Goal: Information Seeking & Learning: Learn about a topic

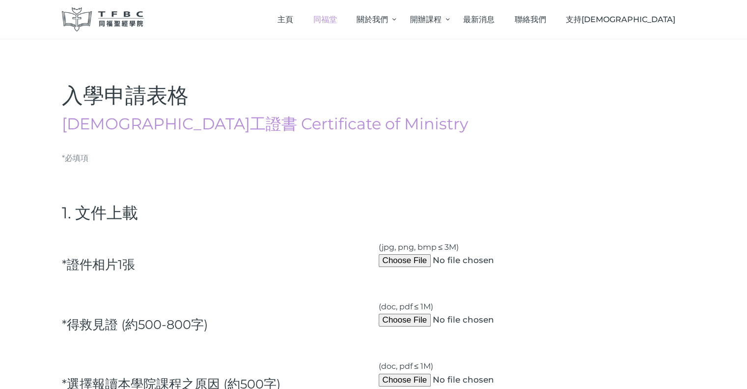
click at [337, 21] on span "同福堂" at bounding box center [326, 19] width 24 height 9
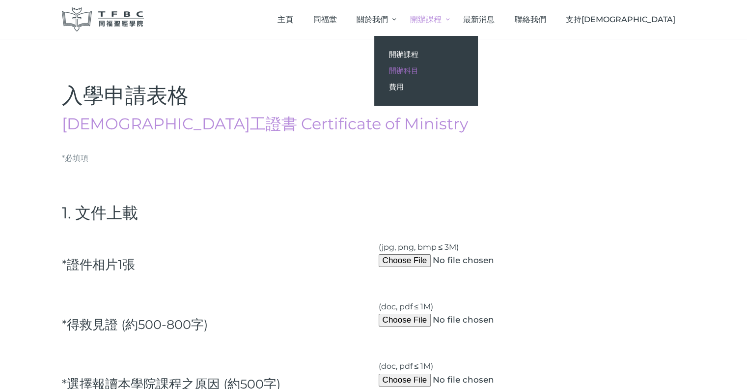
click at [419, 68] on span "開辦科目" at bounding box center [403, 70] width 29 height 9
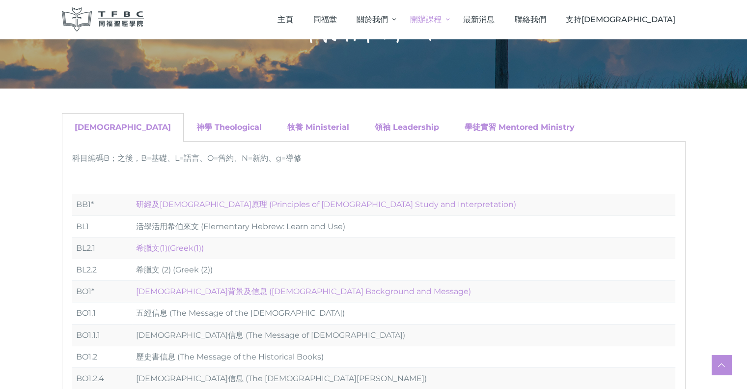
scroll to position [147, 0]
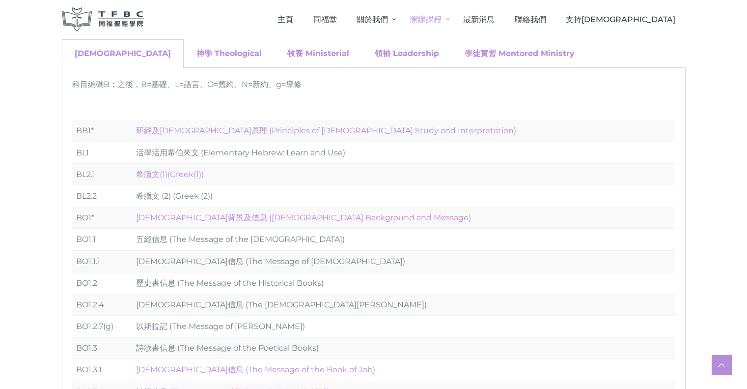
click at [193, 60] on div "神學 Theological" at bounding box center [229, 53] width 91 height 29
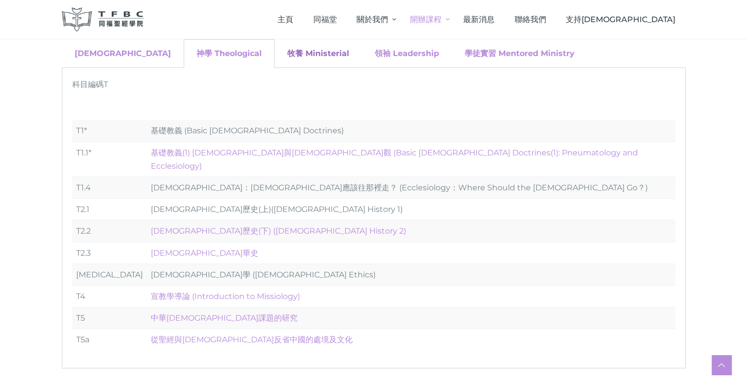
click at [287, 54] on link "牧養 Ministerial" at bounding box center [318, 53] width 62 height 9
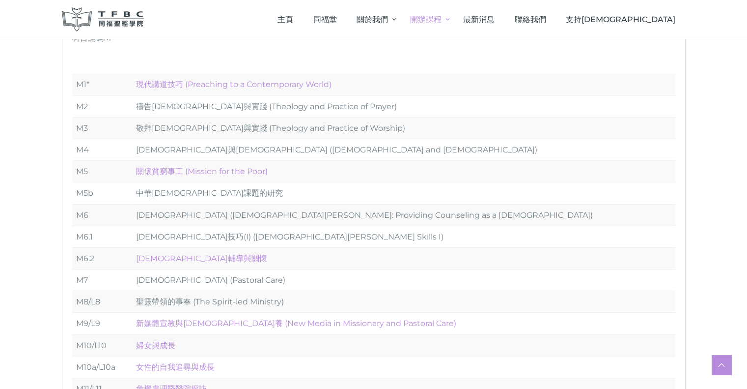
scroll to position [98, 0]
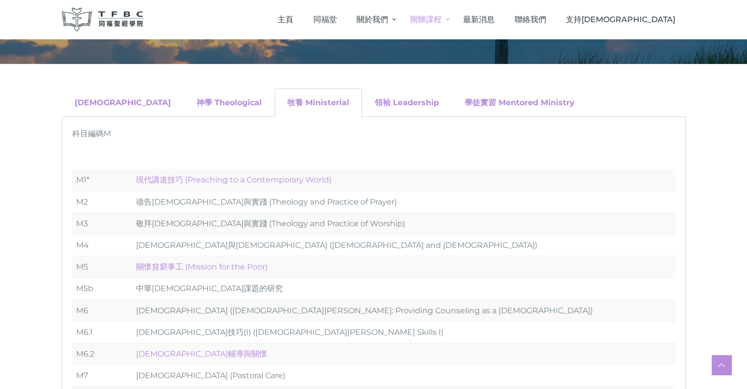
click at [362, 109] on div "領袖 Leadership" at bounding box center [407, 102] width 90 height 29
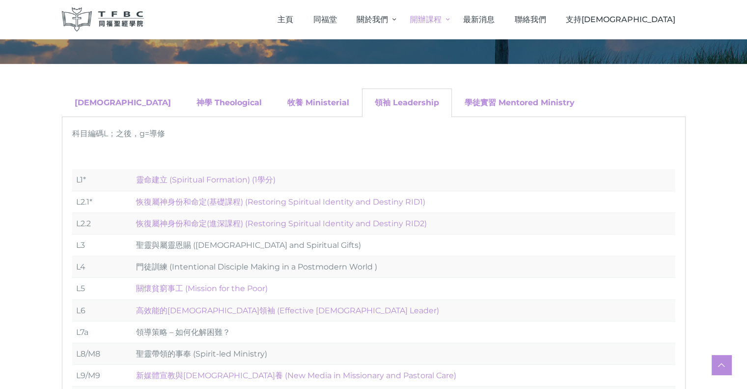
click at [184, 109] on div "神學 Theological" at bounding box center [229, 102] width 91 height 29
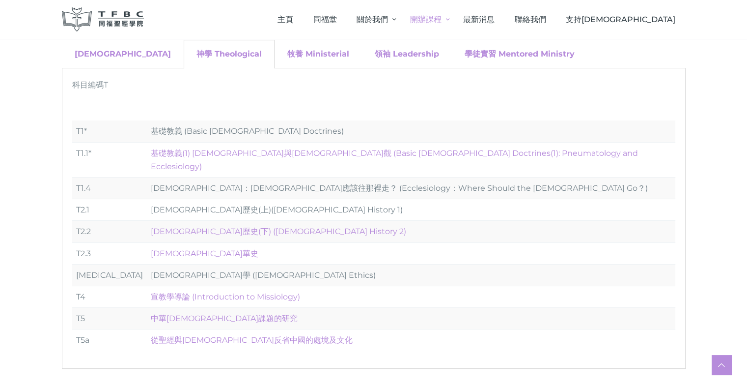
scroll to position [147, 0]
click at [102, 57] on link "[DEMOGRAPHIC_DATA]" at bounding box center [123, 53] width 96 height 9
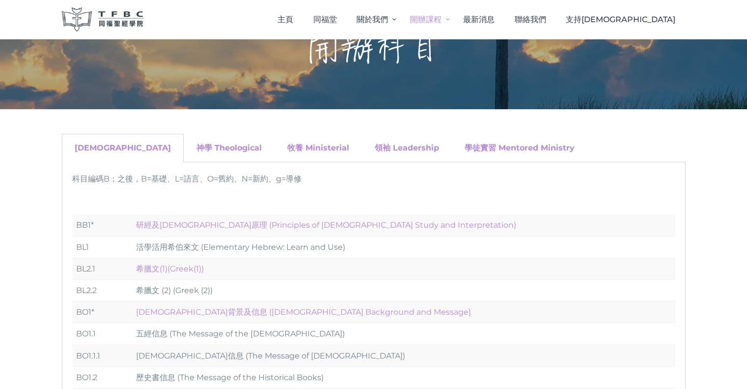
scroll to position [0, 0]
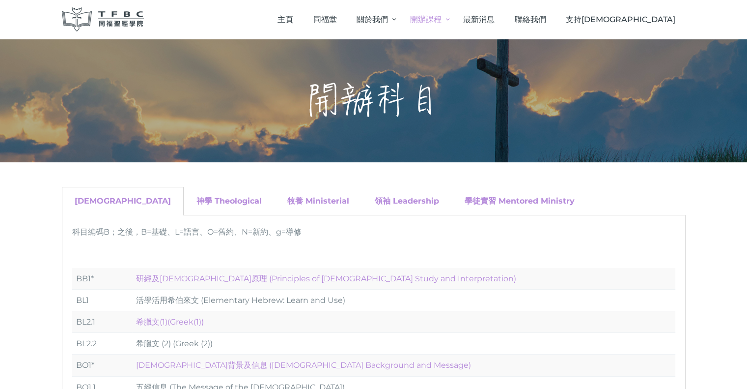
click at [452, 206] on div "學徒實習 Mentored Ministry" at bounding box center [520, 201] width 136 height 29
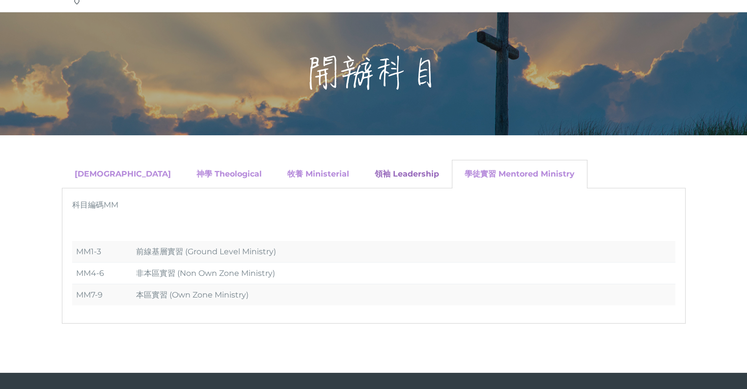
scroll to position [49, 0]
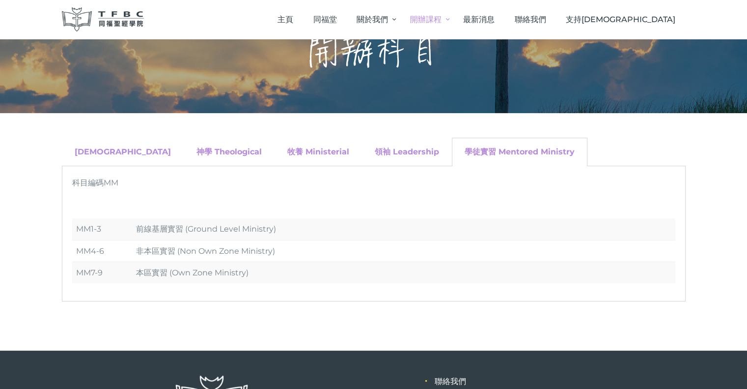
click at [367, 161] on div "領袖 Leadership" at bounding box center [407, 152] width 90 height 29
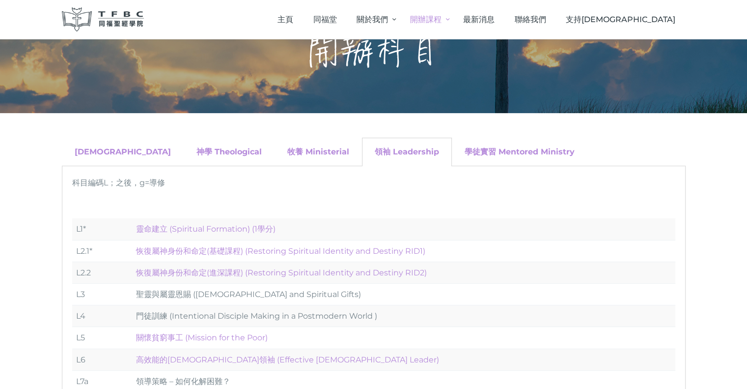
click at [275, 161] on div "牧養 Ministerial" at bounding box center [318, 152] width 87 height 29
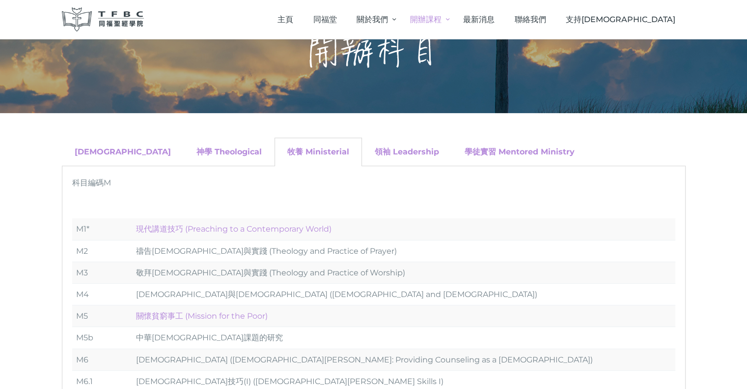
click at [184, 146] on div "神學 Theological" at bounding box center [229, 152] width 91 height 29
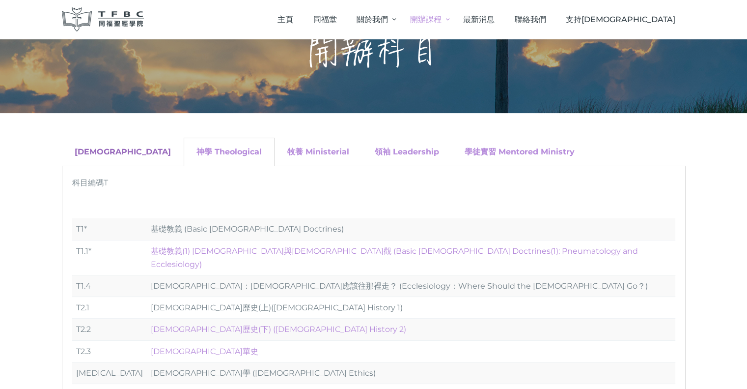
click at [117, 153] on link "[DEMOGRAPHIC_DATA]" at bounding box center [123, 151] width 96 height 9
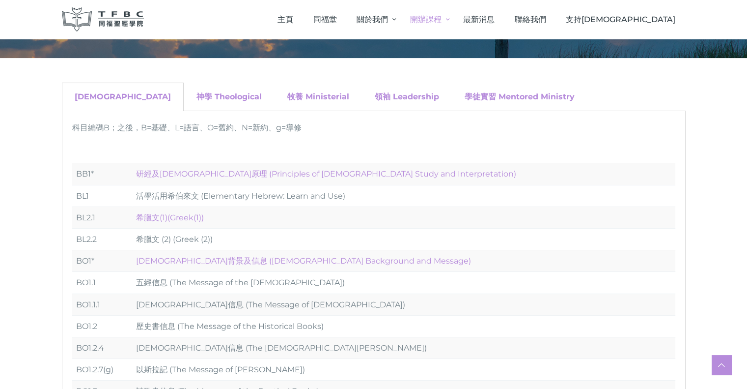
scroll to position [0, 0]
